Goal: Find specific page/section: Find specific page/section

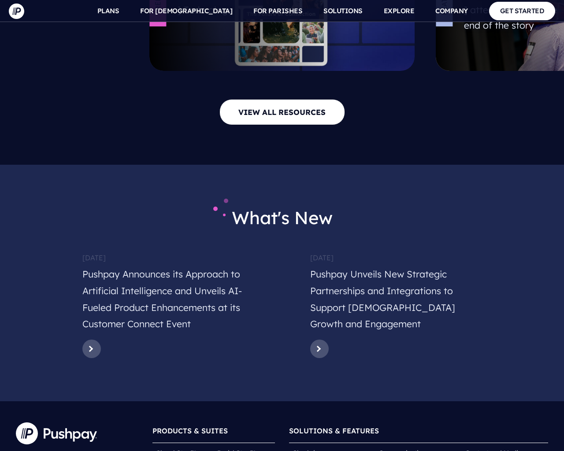
scroll to position [4238, 0]
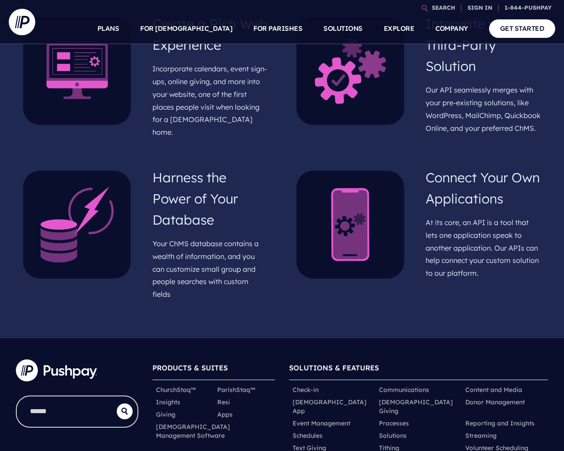
scroll to position [631, 0]
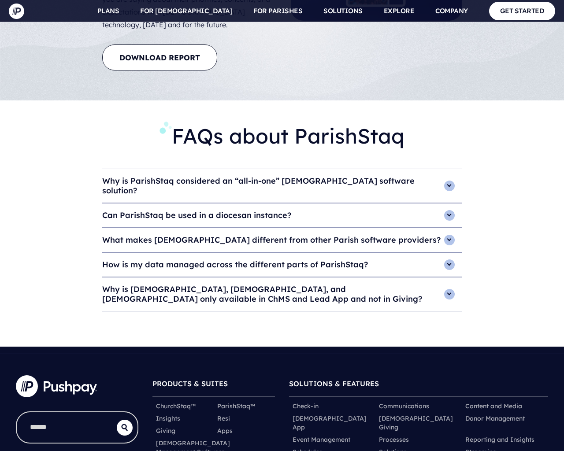
scroll to position [3819, 0]
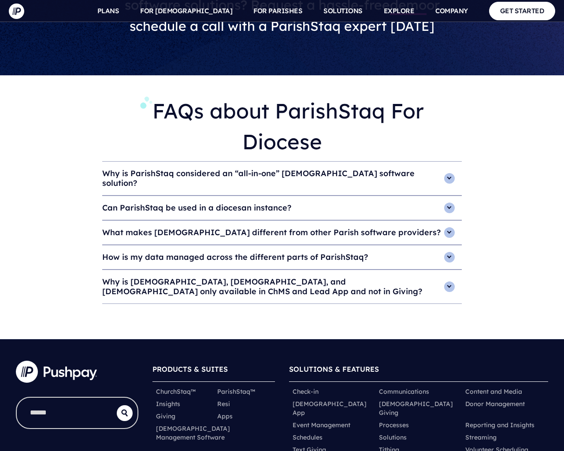
scroll to position [2968, 0]
